Goal: Navigation & Orientation: Go to known website

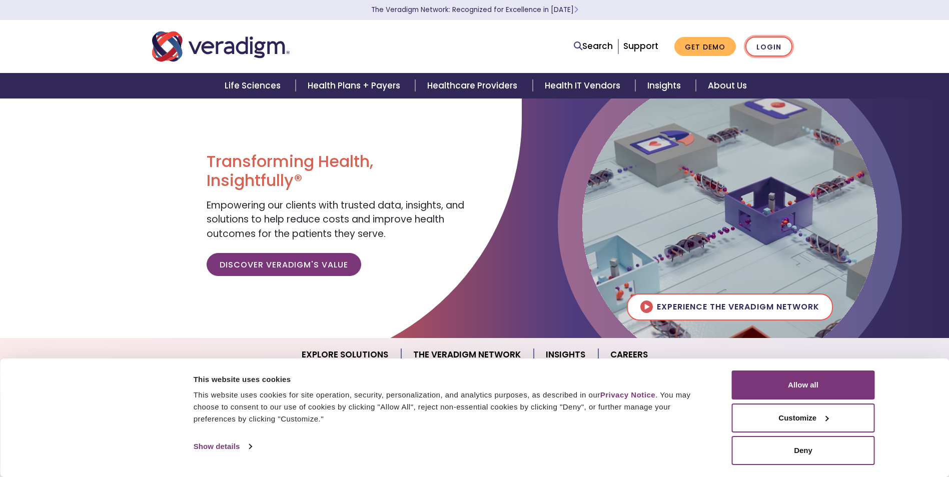
click at [764, 48] on link "Login" at bounding box center [768, 47] width 47 height 21
